Goal: Navigation & Orientation: Find specific page/section

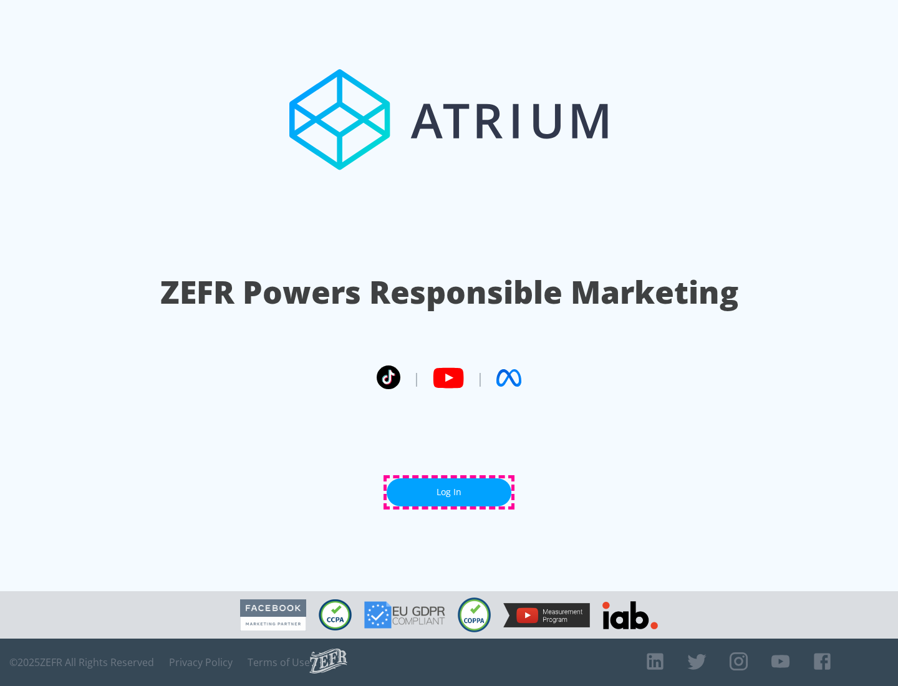
click at [449, 492] on link "Log In" at bounding box center [449, 493] width 125 height 28
